Goal: Task Accomplishment & Management: Use online tool/utility

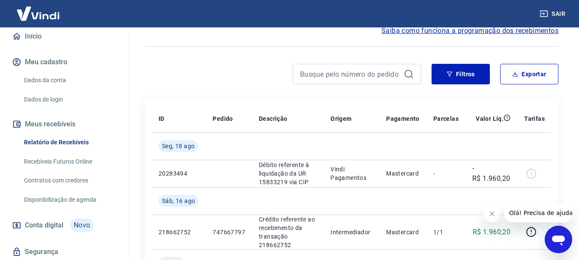
scroll to position [86, 0]
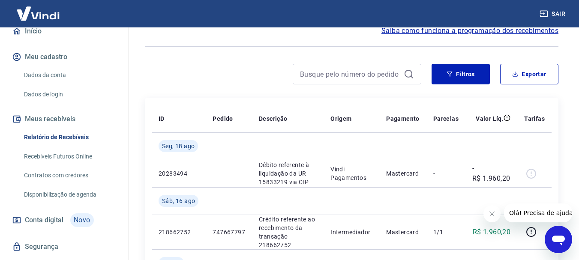
click at [44, 154] on link "Recebíveis Futuros Online" at bounding box center [69, 157] width 97 height 18
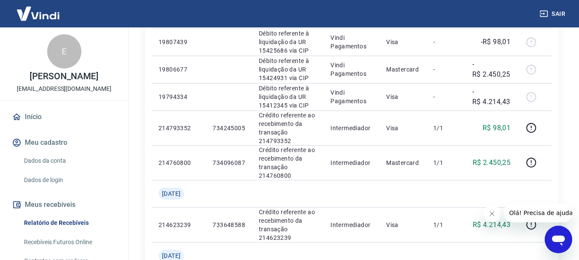
scroll to position [300, 0]
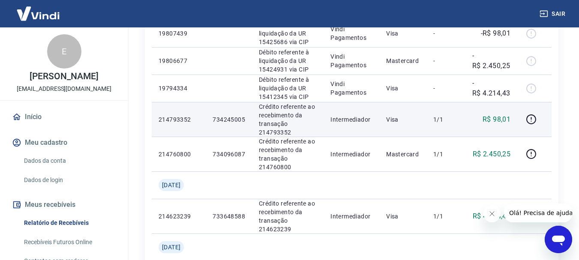
click at [289, 103] on p "Crédito referente ao recebimento da transação 214793352" at bounding box center [288, 120] width 58 height 34
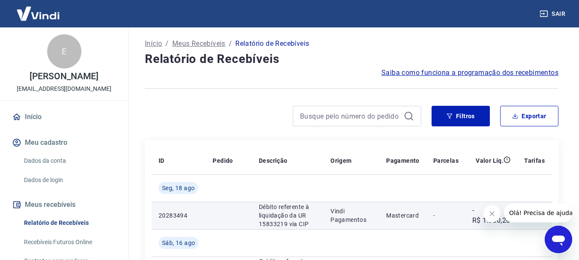
scroll to position [0, 0]
